Goal: Task Accomplishment & Management: Manage account settings

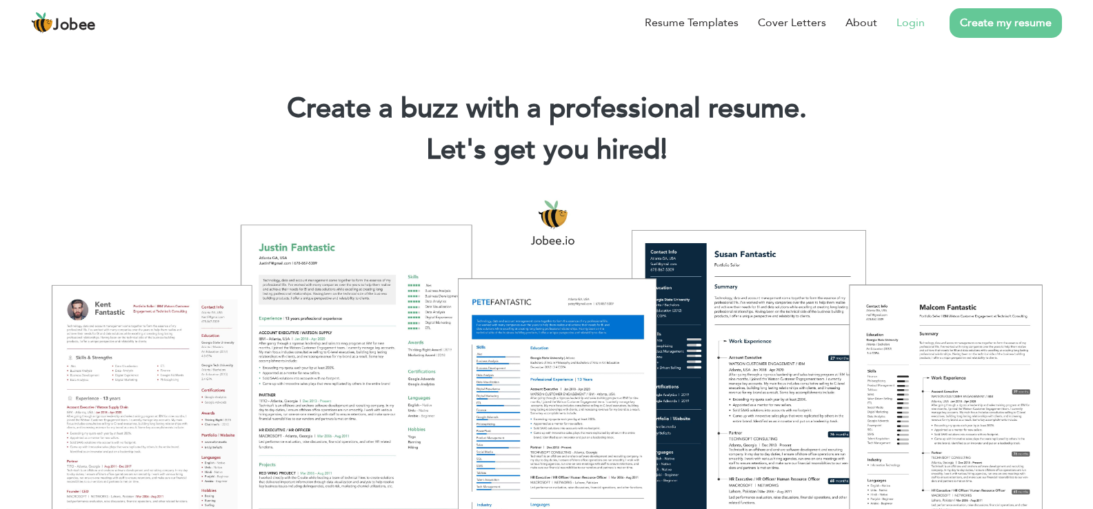
click at [913, 27] on link "Login" at bounding box center [910, 22] width 28 height 17
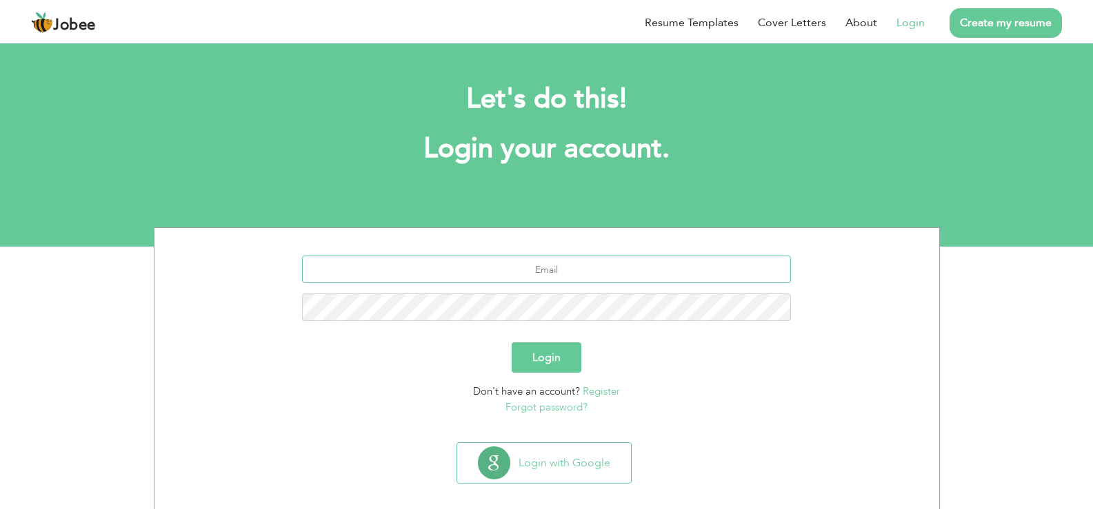
click at [506, 278] on input "text" at bounding box center [546, 270] width 489 height 28
click at [577, 274] on input "dr" at bounding box center [546, 270] width 489 height 28
type input "drsiraj178@yahoo.com"
click at [511, 343] on button "Login" at bounding box center [546, 358] width 70 height 30
click at [549, 364] on button "Login" at bounding box center [546, 358] width 70 height 30
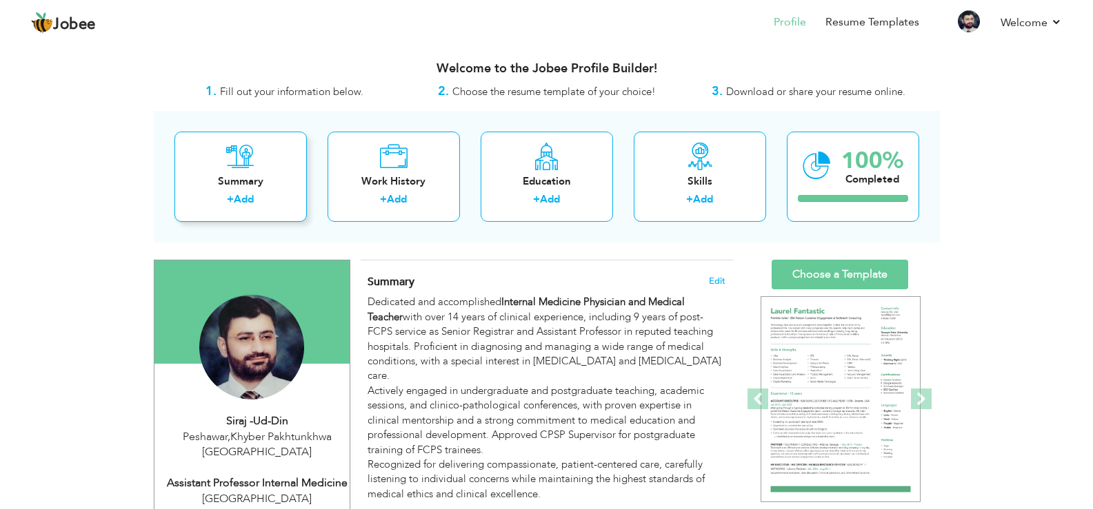
click at [245, 169] on icon at bounding box center [240, 157] width 28 height 28
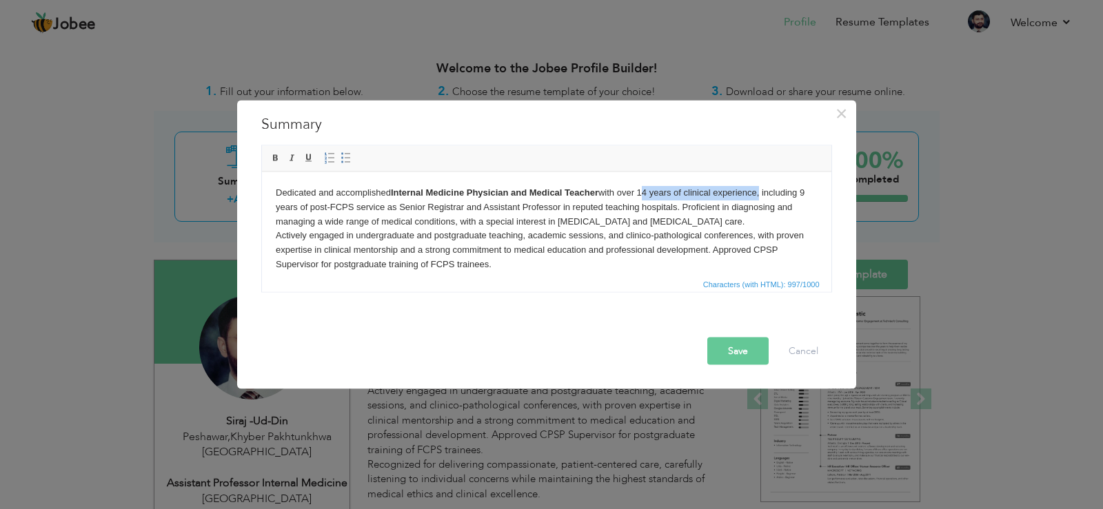
drag, startPoint x: 760, startPoint y: 196, endPoint x: 641, endPoint y: 184, distance: 119.1
click at [641, 184] on html "Dedicated and accomplished Internal Medicine Physician and Medical Teacher with…" at bounding box center [545, 279] width 569 height 214
click at [616, 247] on body "Dedicated and accomplished Internal Medicine Physician and Medical Teacher with…" at bounding box center [546, 278] width 542 height 186
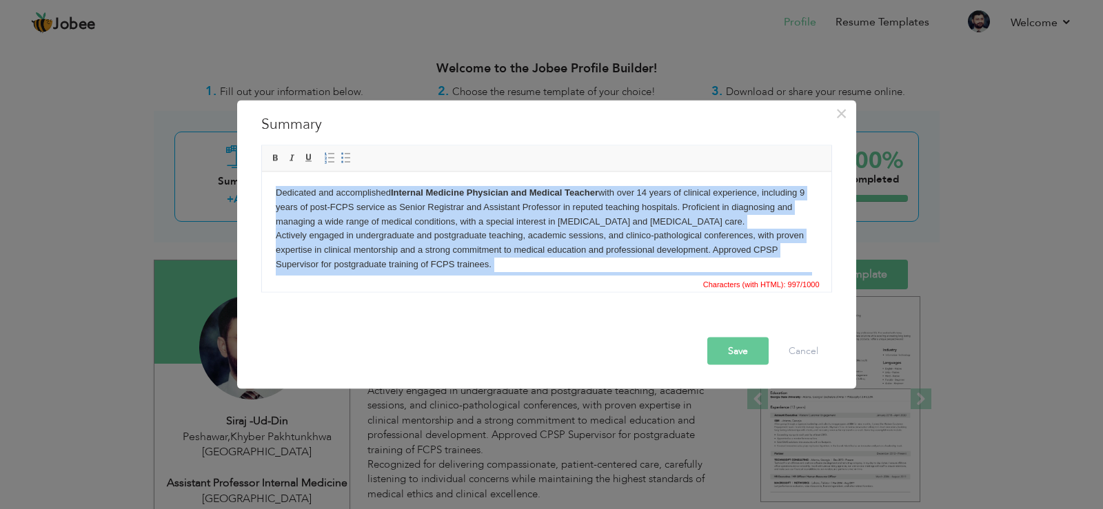
copy body "Dedicated and accomplished Internal Medicine Physician and Medical Teacher with…"
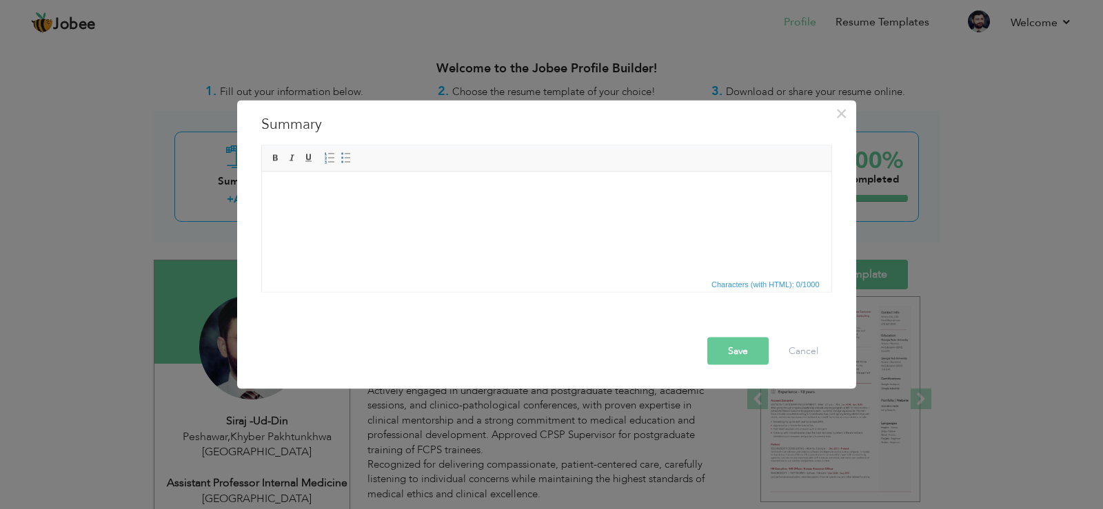
drag, startPoint x: 448, startPoint y: 213, endPoint x: 381, endPoint y: 219, distance: 67.8
click at [381, 214] on html at bounding box center [545, 193] width 569 height 42
click at [815, 360] on button "Cancel" at bounding box center [803, 351] width 57 height 28
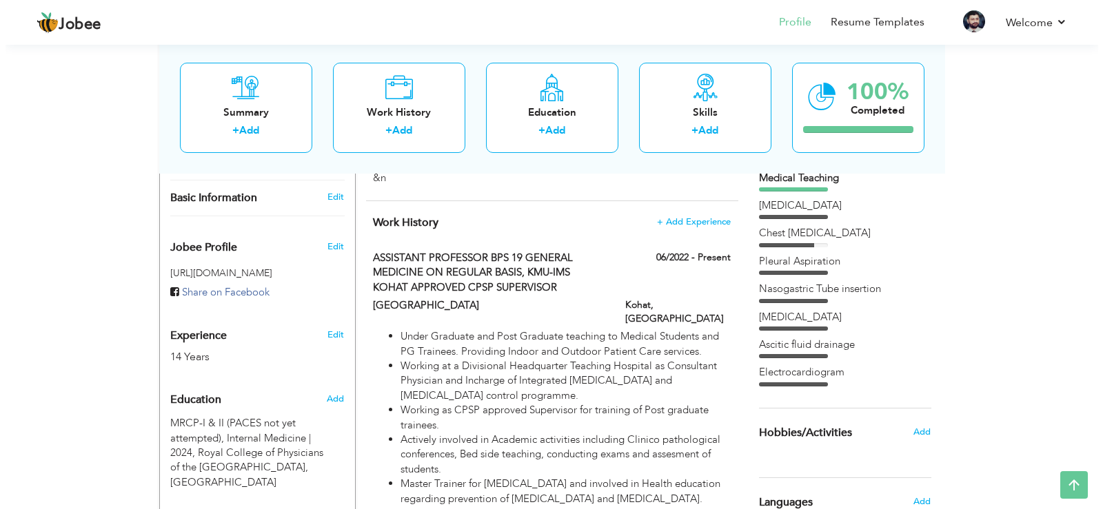
scroll to position [418, 0]
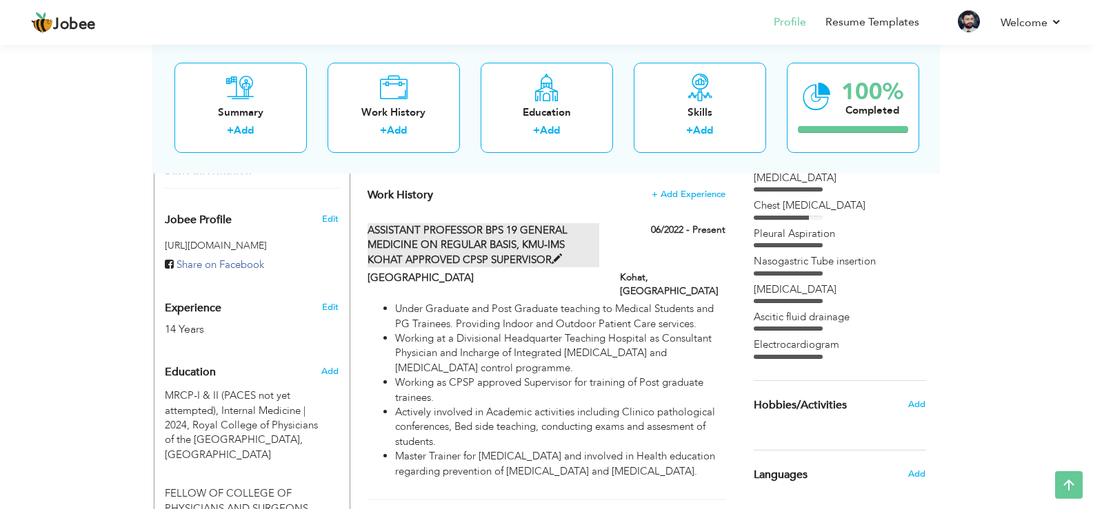
click at [551, 254] on span at bounding box center [556, 259] width 10 height 10
type input "ASSISTANT PROFESSOR BPS 19 GENERAL MEDICINE ON REGULAR BASIS, KMU-IMS KOHAT APP…"
type input "[GEOGRAPHIC_DATA]"
type input "06/2022"
type input "[GEOGRAPHIC_DATA]"
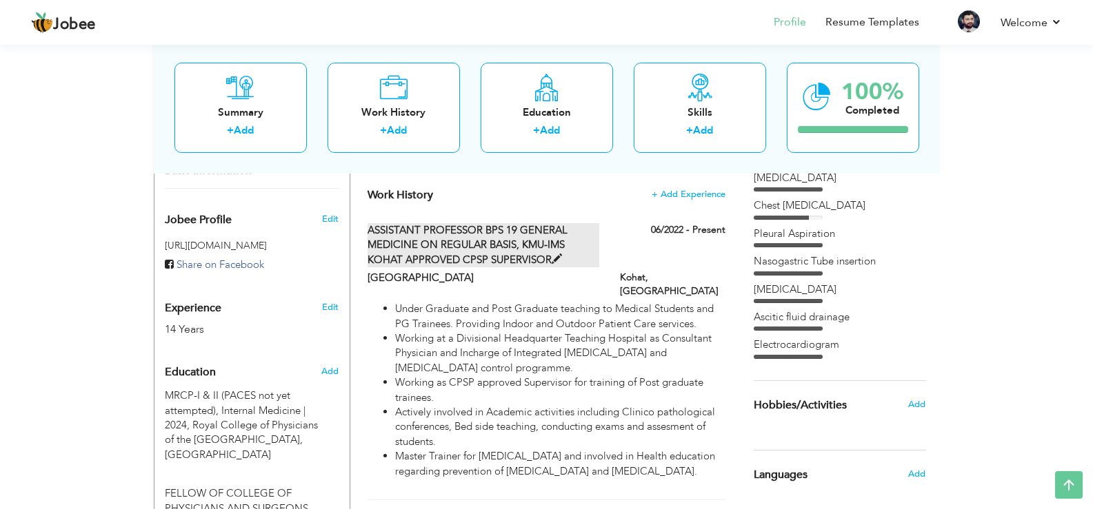
type input "Kohat"
checkbox input "true"
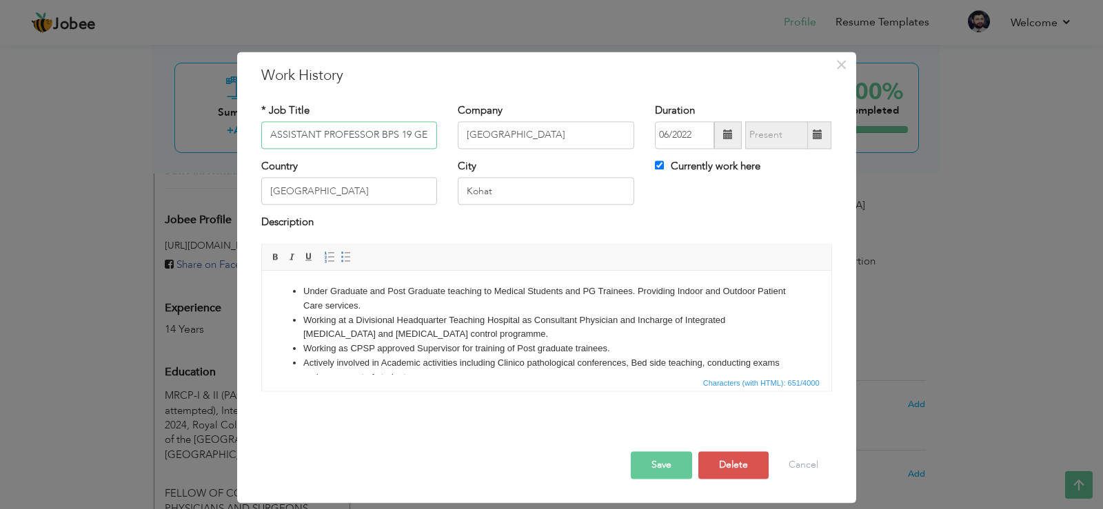
scroll to position [0, 385]
click at [388, 137] on input "ASSISTANT PROFESSOR BPS 19 GENERAL MEDICINE ON REGULAR BASIS, KMU-IMS KOHAT APP…" at bounding box center [349, 135] width 176 height 28
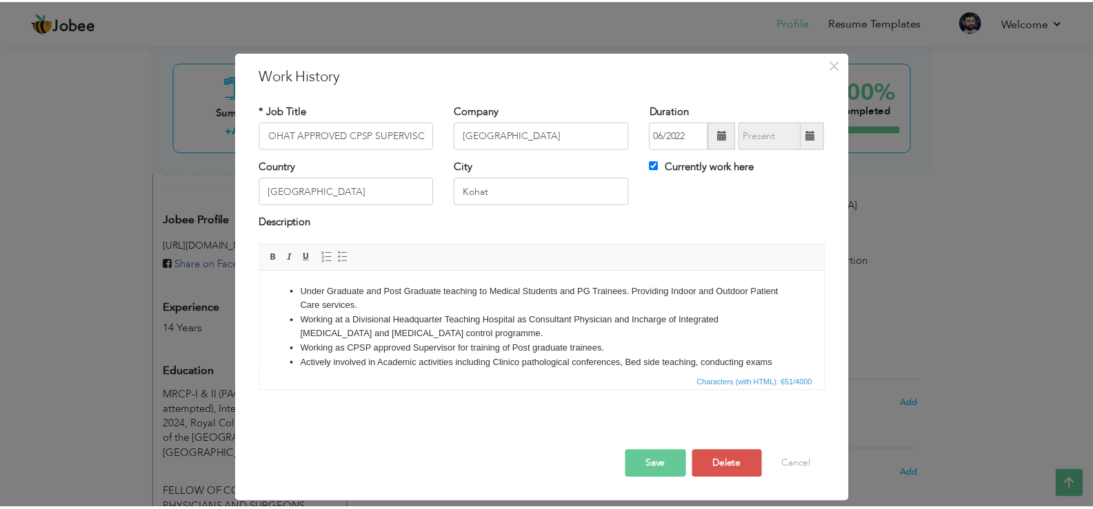
scroll to position [0, 0]
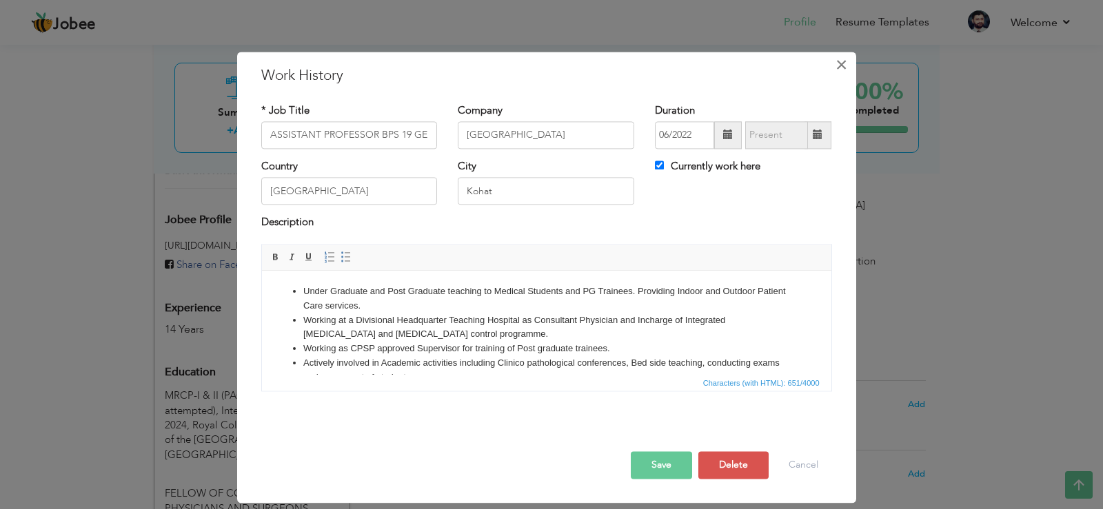
click at [842, 64] on span "×" at bounding box center [841, 64] width 12 height 25
